Goal: Find specific page/section: Find specific page/section

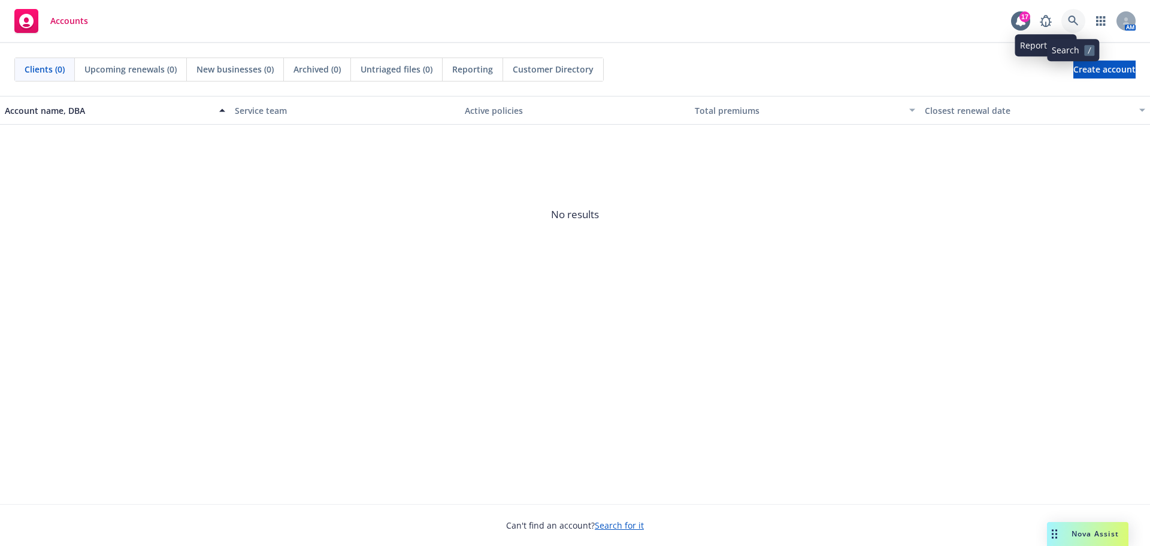
click at [1067, 23] on link at bounding box center [1074, 21] width 24 height 24
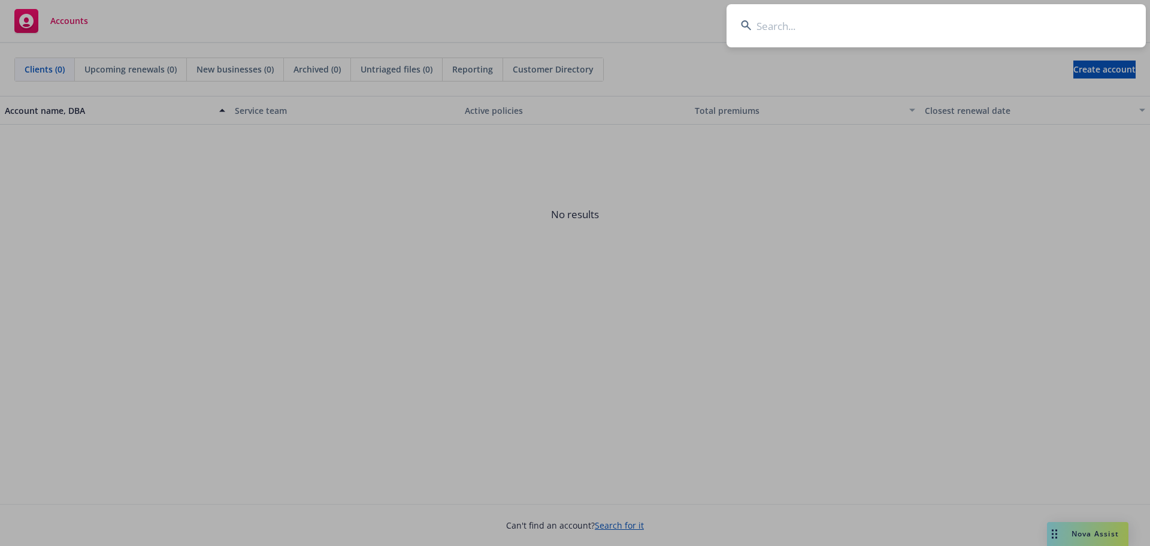
click at [828, 35] on input at bounding box center [936, 25] width 419 height 43
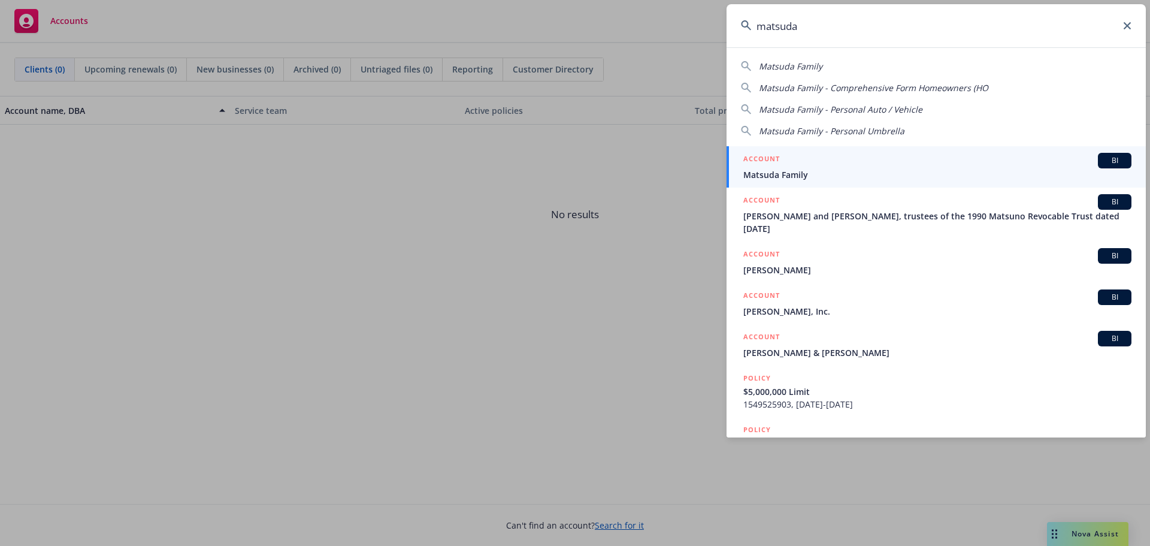
type input "matsuda"
click at [770, 165] on h5 "ACCOUNT" at bounding box center [761, 160] width 37 height 14
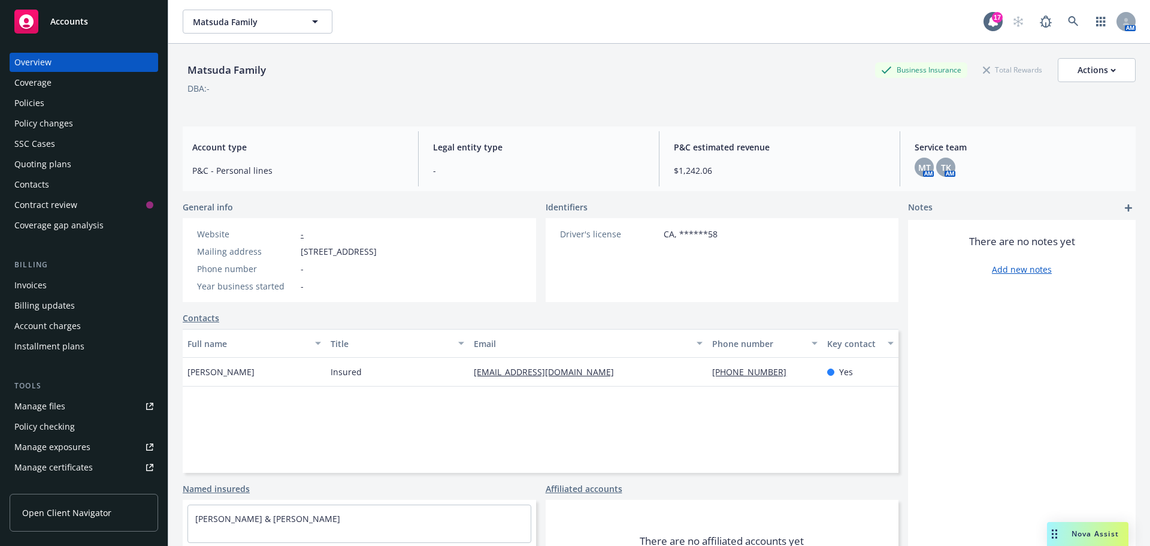
click at [83, 99] on div "Policies" at bounding box center [83, 102] width 139 height 19
